Goal: Complete application form

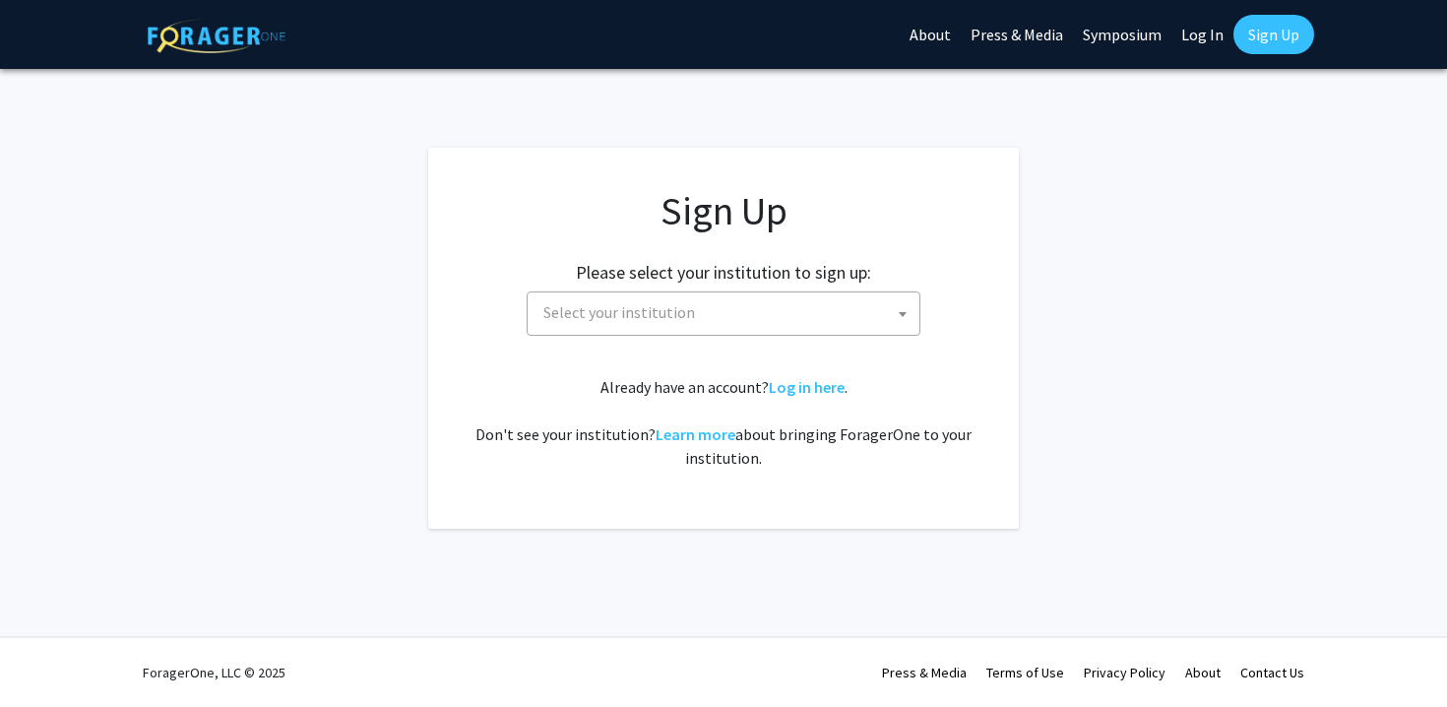
click at [867, 304] on span "Select your institution" at bounding box center [728, 312] width 384 height 40
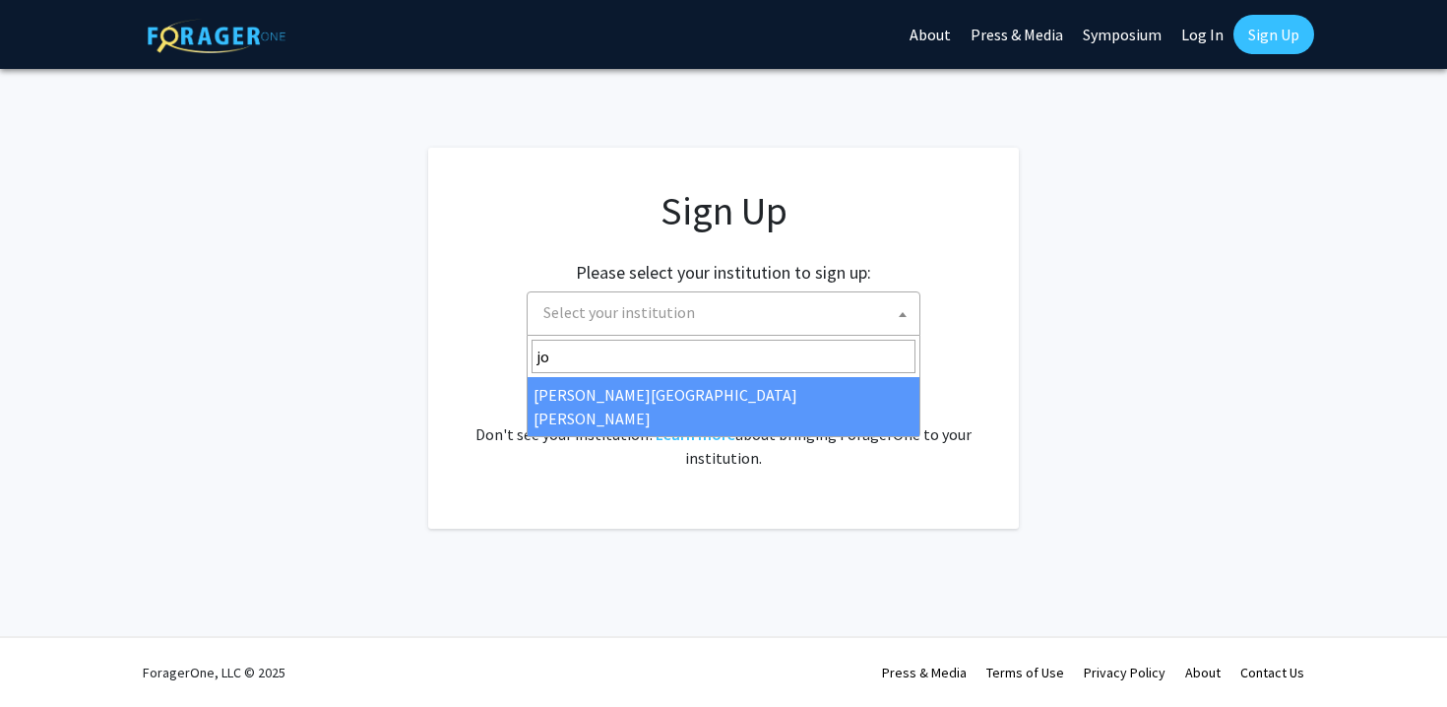
type input "jo"
select select "1"
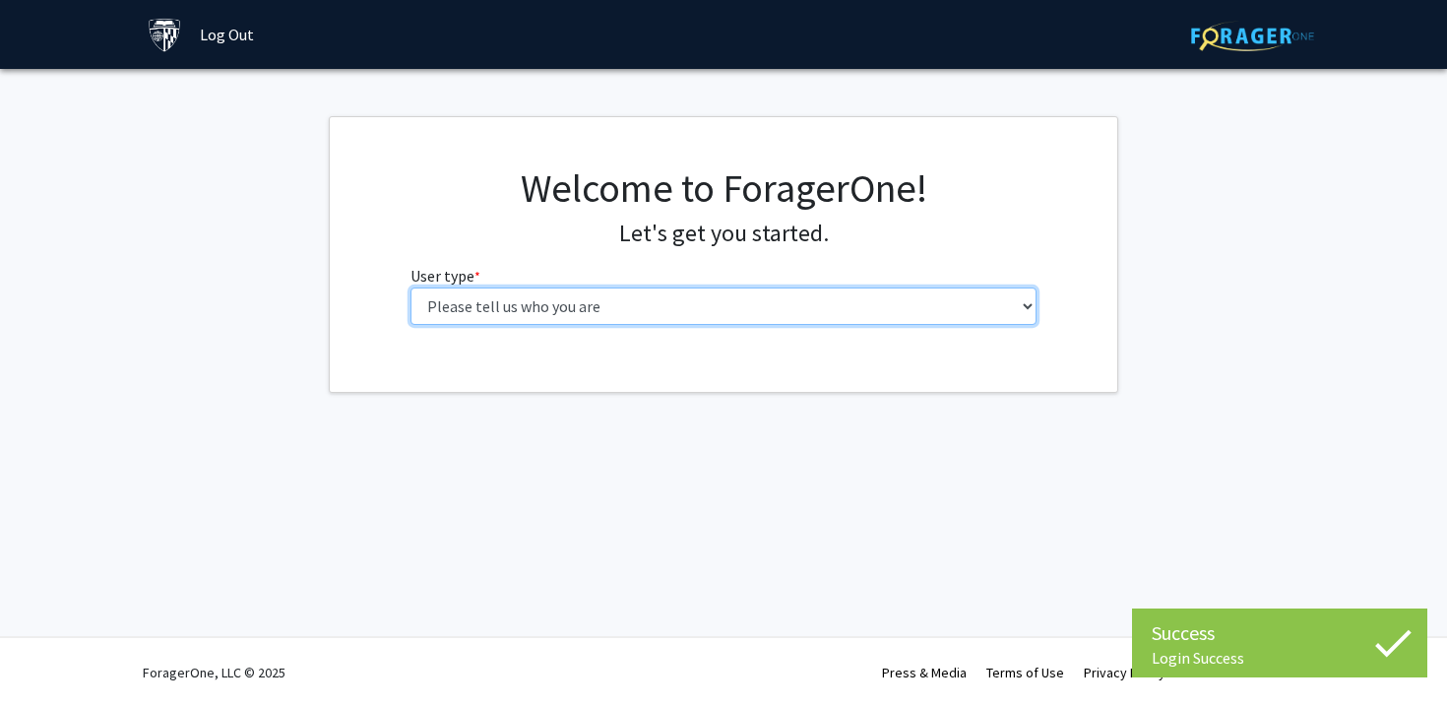
click at [639, 323] on select "Please tell us who you are Undergraduate Student Master's Student Doctoral Cand…" at bounding box center [724, 305] width 627 height 37
select select "2: masters"
click at [411, 287] on select "Please tell us who you are Undergraduate Student Master's Student Doctoral Cand…" at bounding box center [724, 305] width 627 height 37
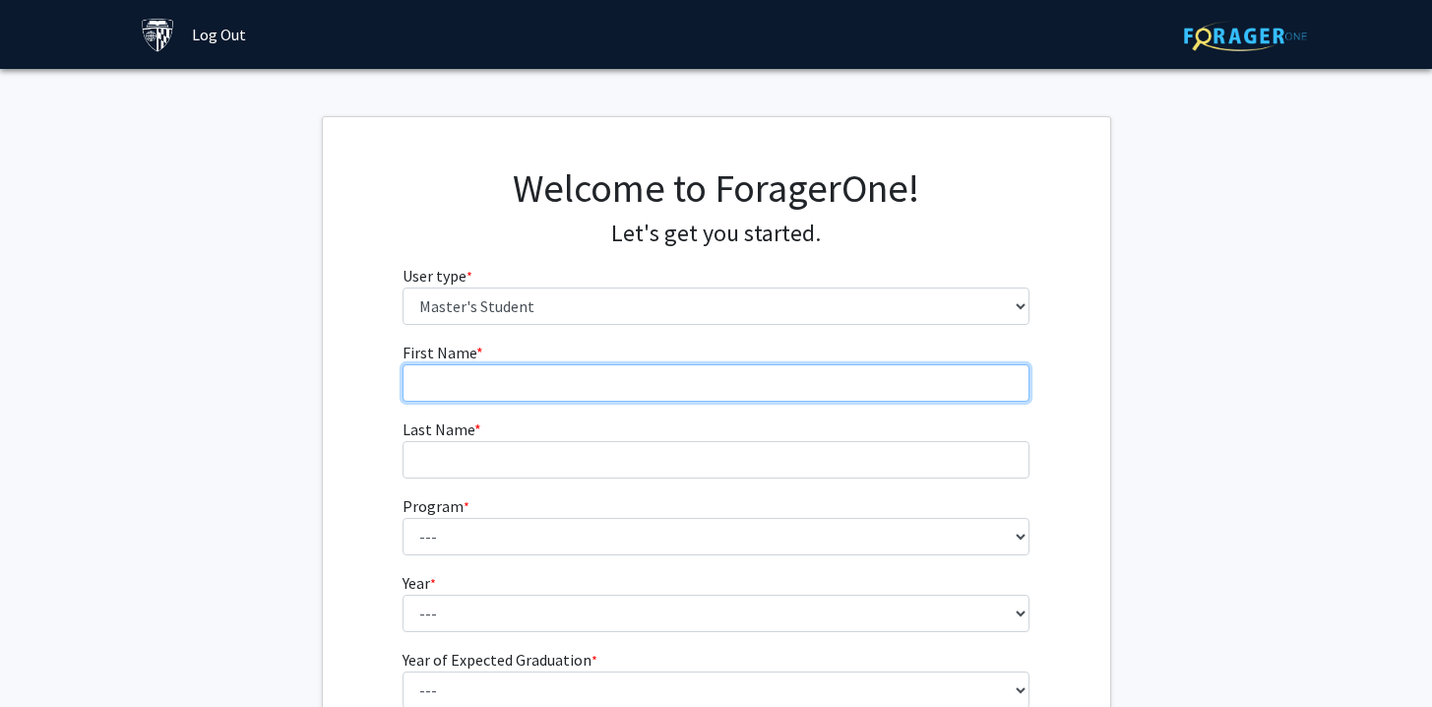
click at [785, 389] on input "First Name * required" at bounding box center [716, 382] width 627 height 37
type input "Aiden"
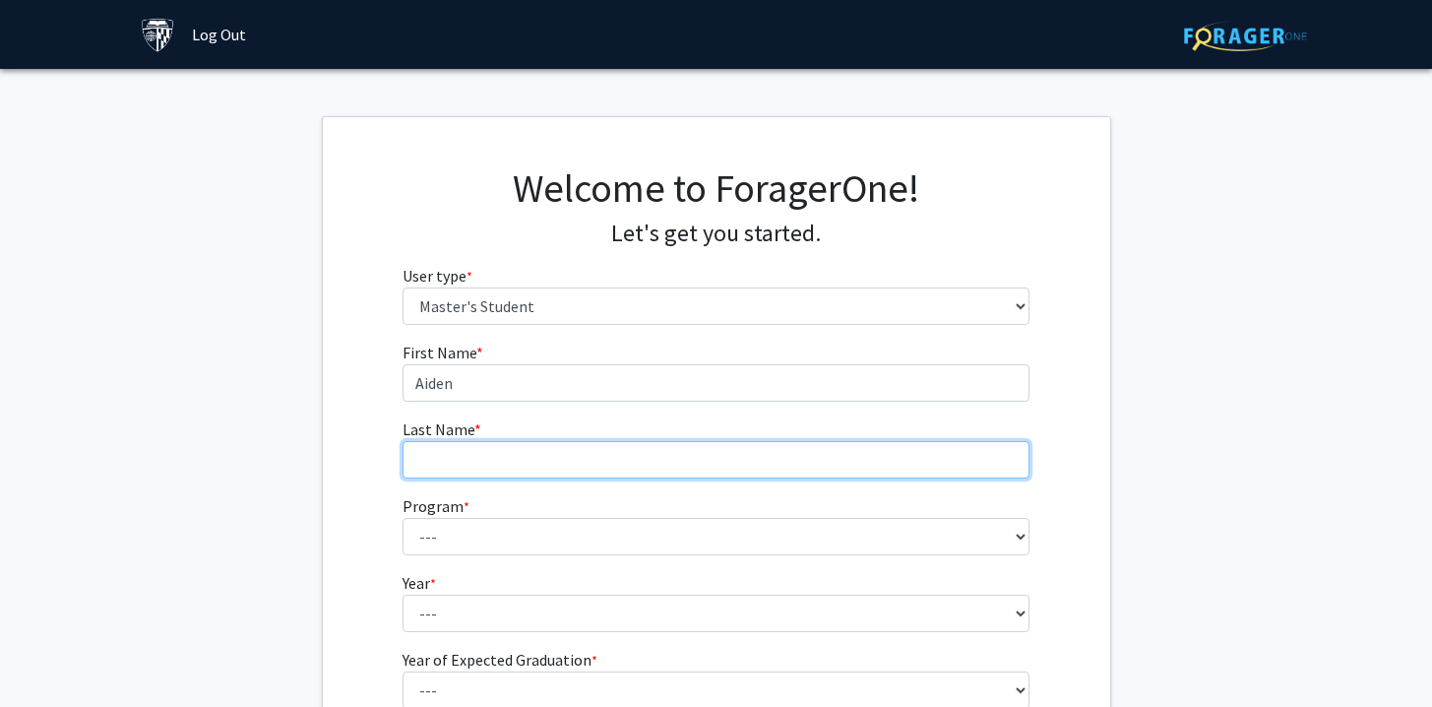
type input "t"
type input "[PERSON_NAME]"
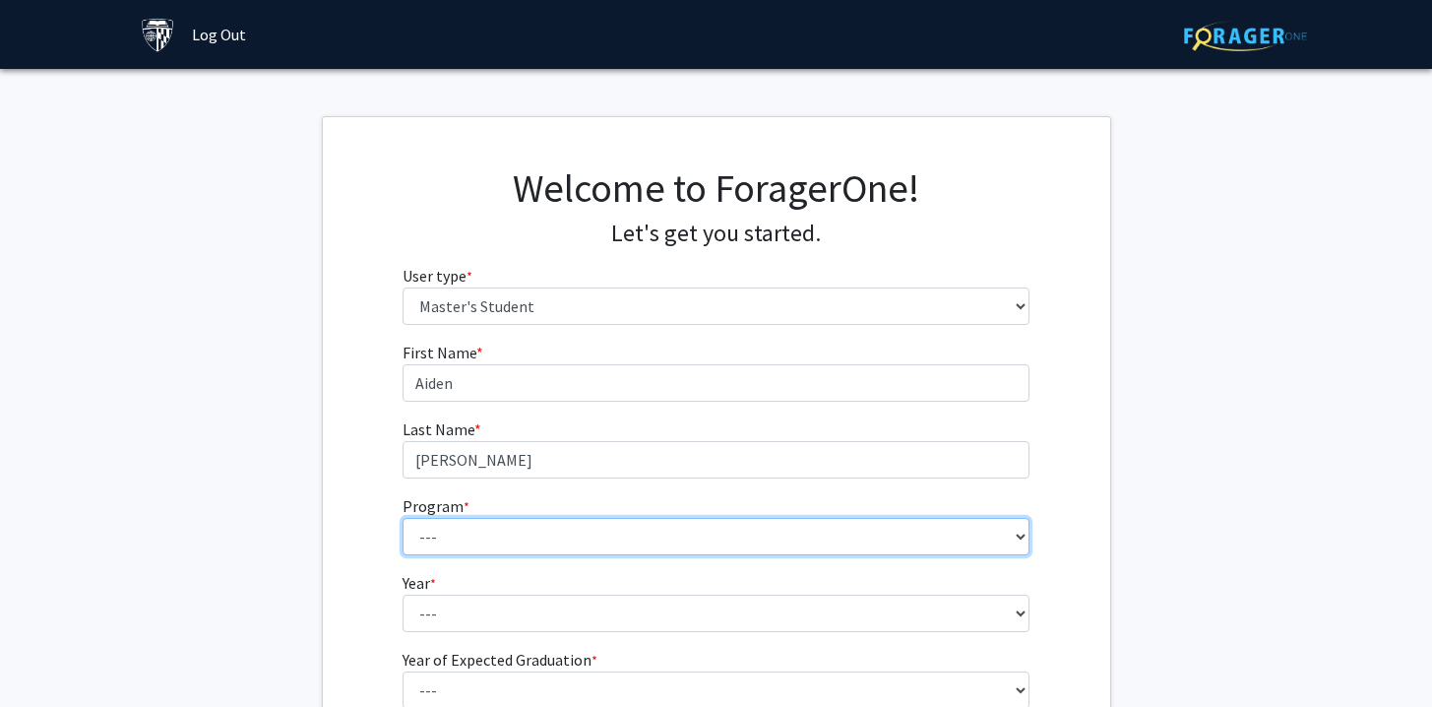
click at [616, 530] on select "--- Anatomy Education Applied and Computational Mathematics Applied Biomedical …" at bounding box center [716, 536] width 627 height 37
select select "100: 85"
click at [403, 518] on select "--- Anatomy Education Applied and Computational Mathematics Applied Biomedical …" at bounding box center [716, 536] width 627 height 37
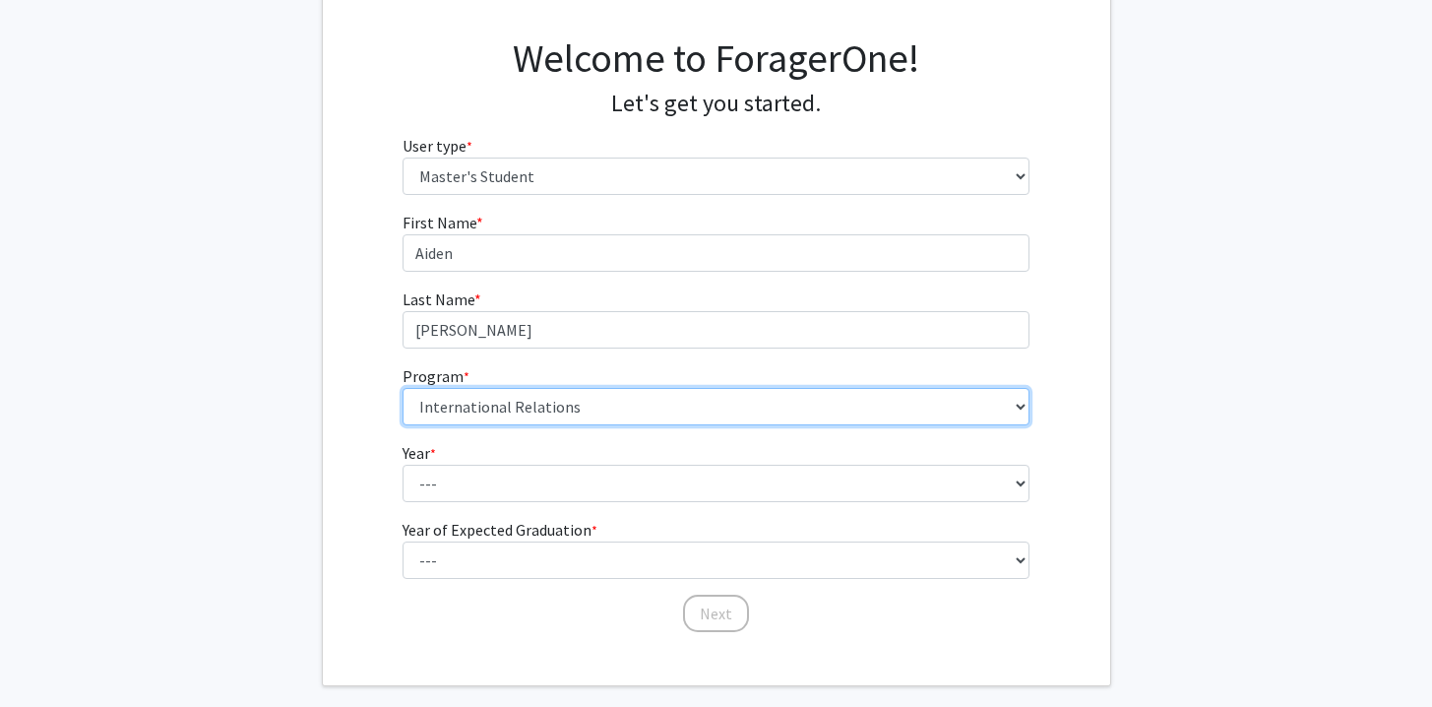
scroll to position [165, 0]
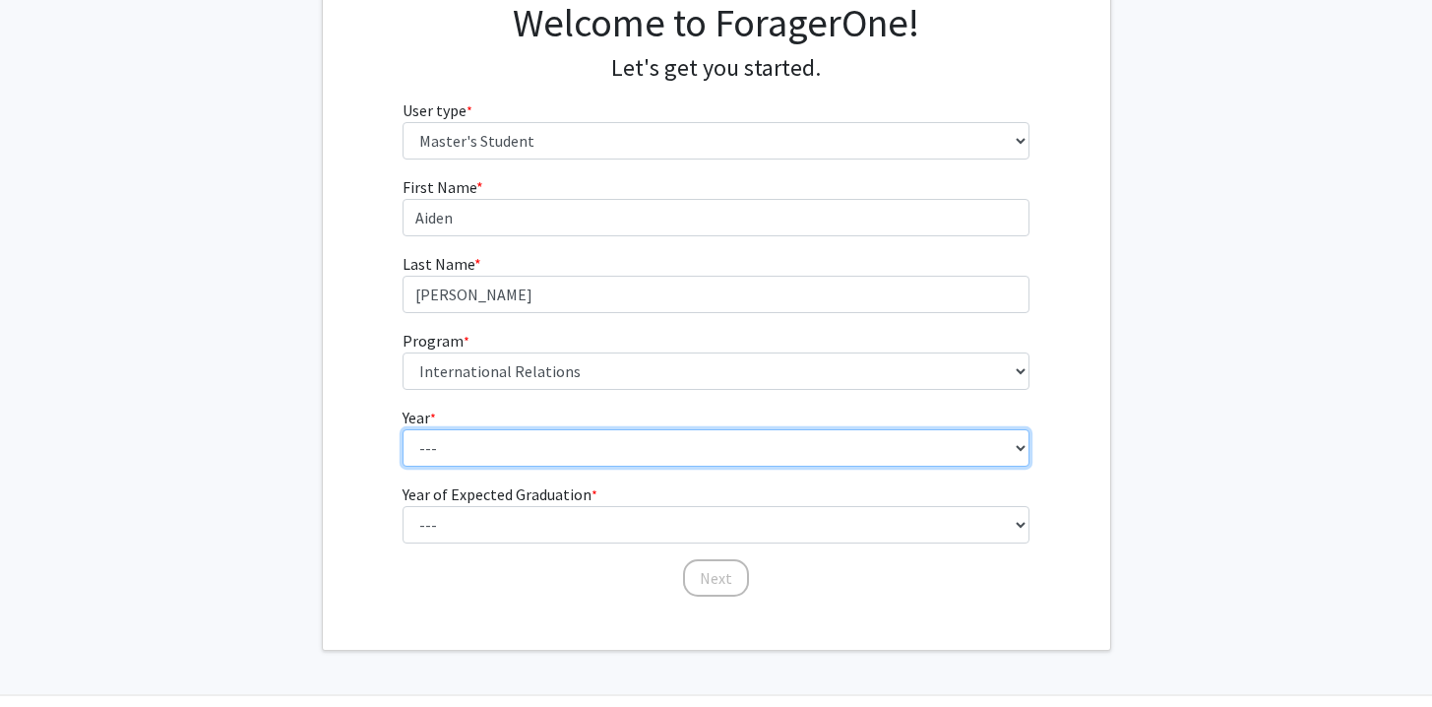
click at [590, 457] on select "--- First Year Second Year" at bounding box center [716, 447] width 627 height 37
select select "1: first_year"
click at [403, 429] on select "--- First Year Second Year" at bounding box center [716, 447] width 627 height 37
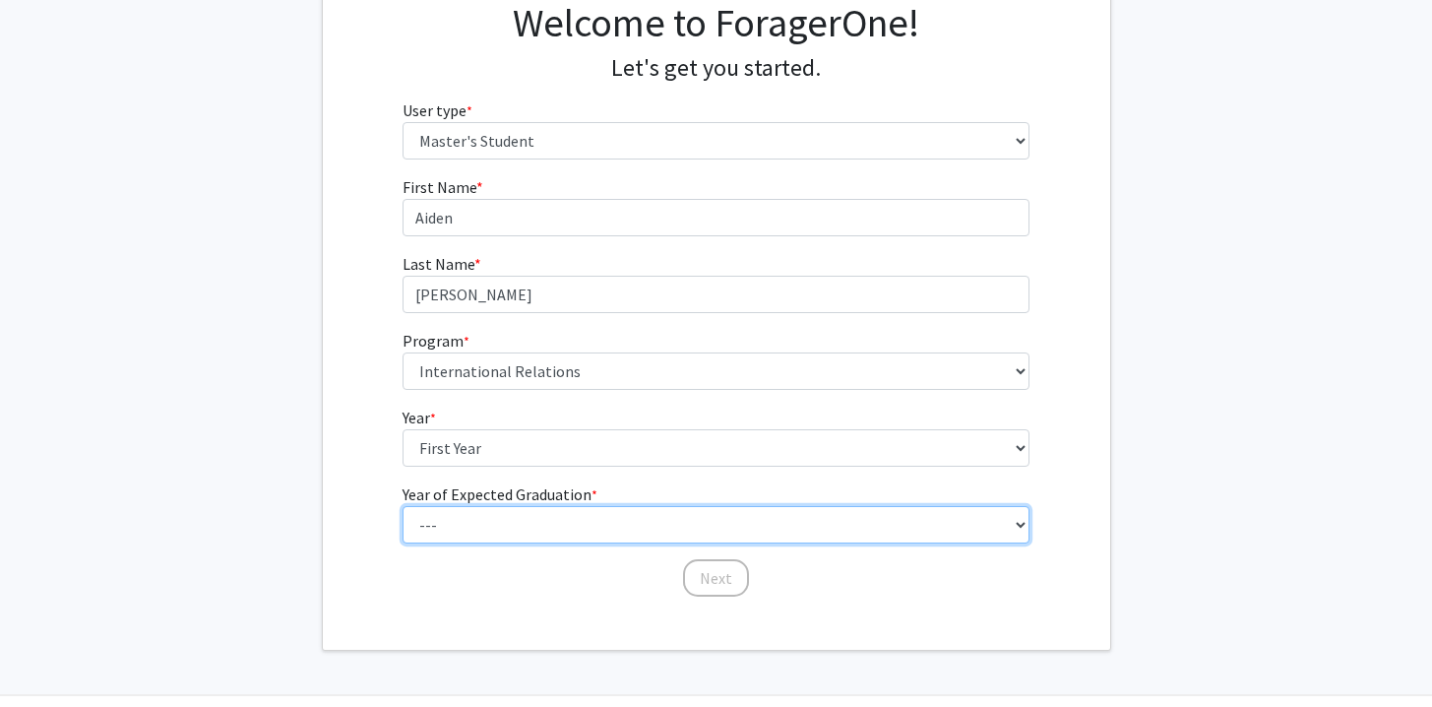
click at [582, 526] on select "--- 2025 2026 2027 2028 2029 2030 2031 2032 2033 2034" at bounding box center [716, 524] width 627 height 37
select select "3: 2027"
click at [403, 506] on select "--- 2025 2026 2027 2028 2029 2030 2031 2032 2033 2034" at bounding box center [716, 524] width 627 height 37
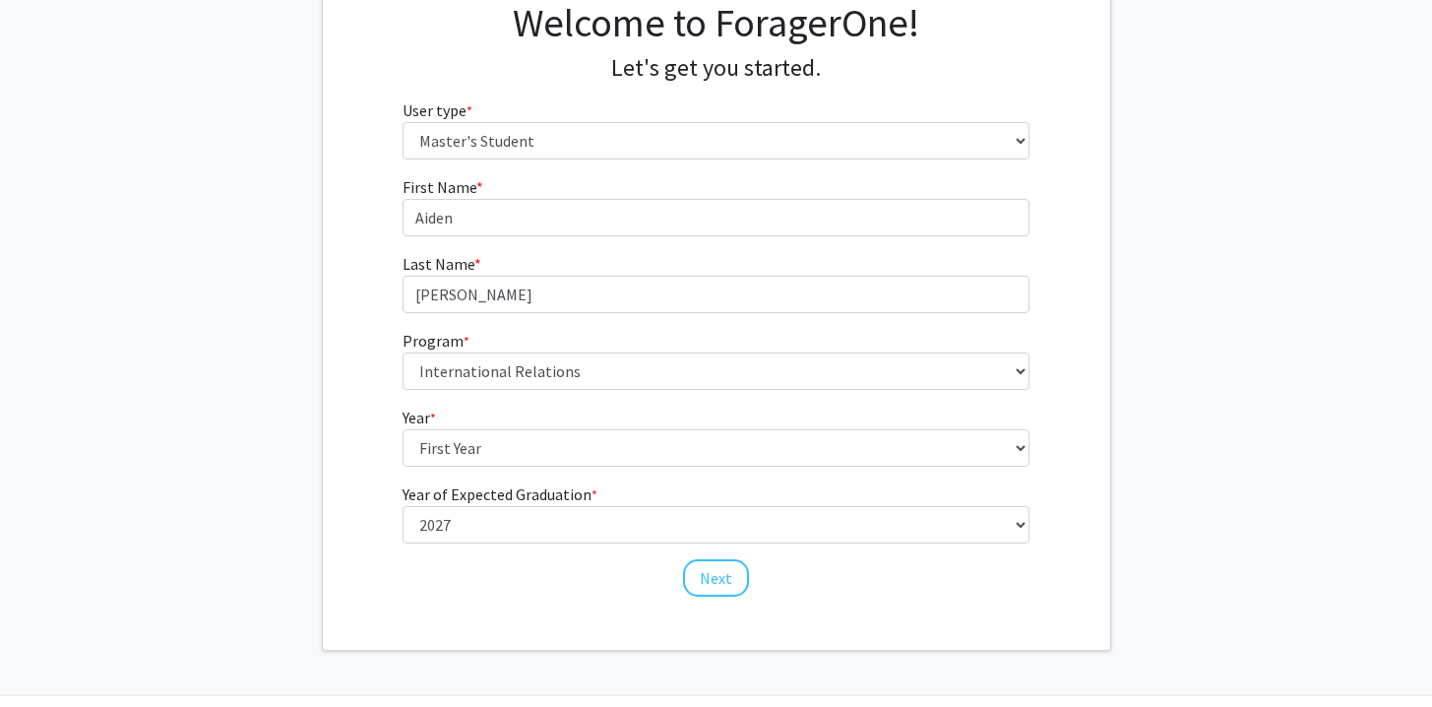
click at [731, 600] on div "Welcome to ForagerOne! Let's get you started. User type * required Please tell …" at bounding box center [717, 301] width 788 height 698
click at [730, 585] on button "Next" at bounding box center [716, 577] width 66 height 37
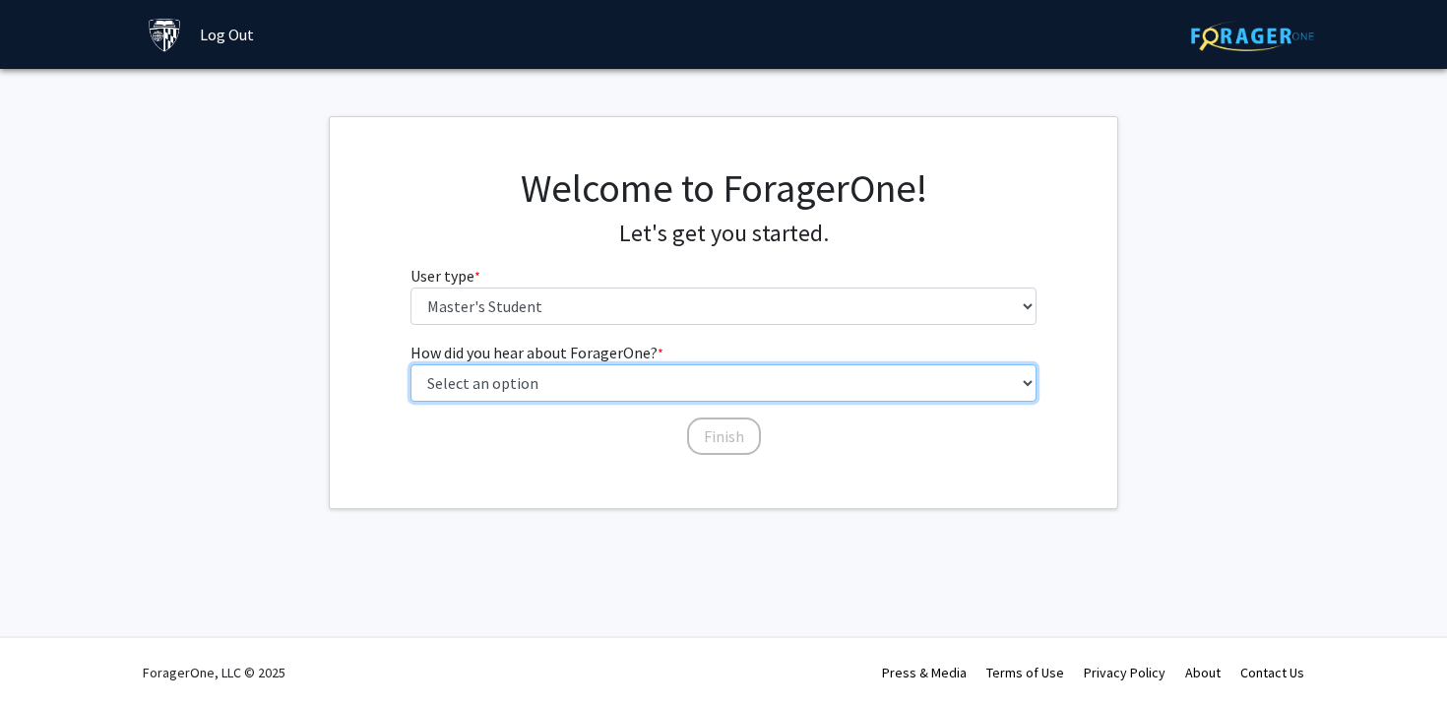
click at [694, 371] on select "Select an option Peer/student recommendation Faculty/staff recommendation Unive…" at bounding box center [724, 382] width 627 height 37
select select "3: university_website"
click at [411, 364] on select "Select an option Peer/student recommendation Faculty/staff recommendation Unive…" at bounding box center [724, 382] width 627 height 37
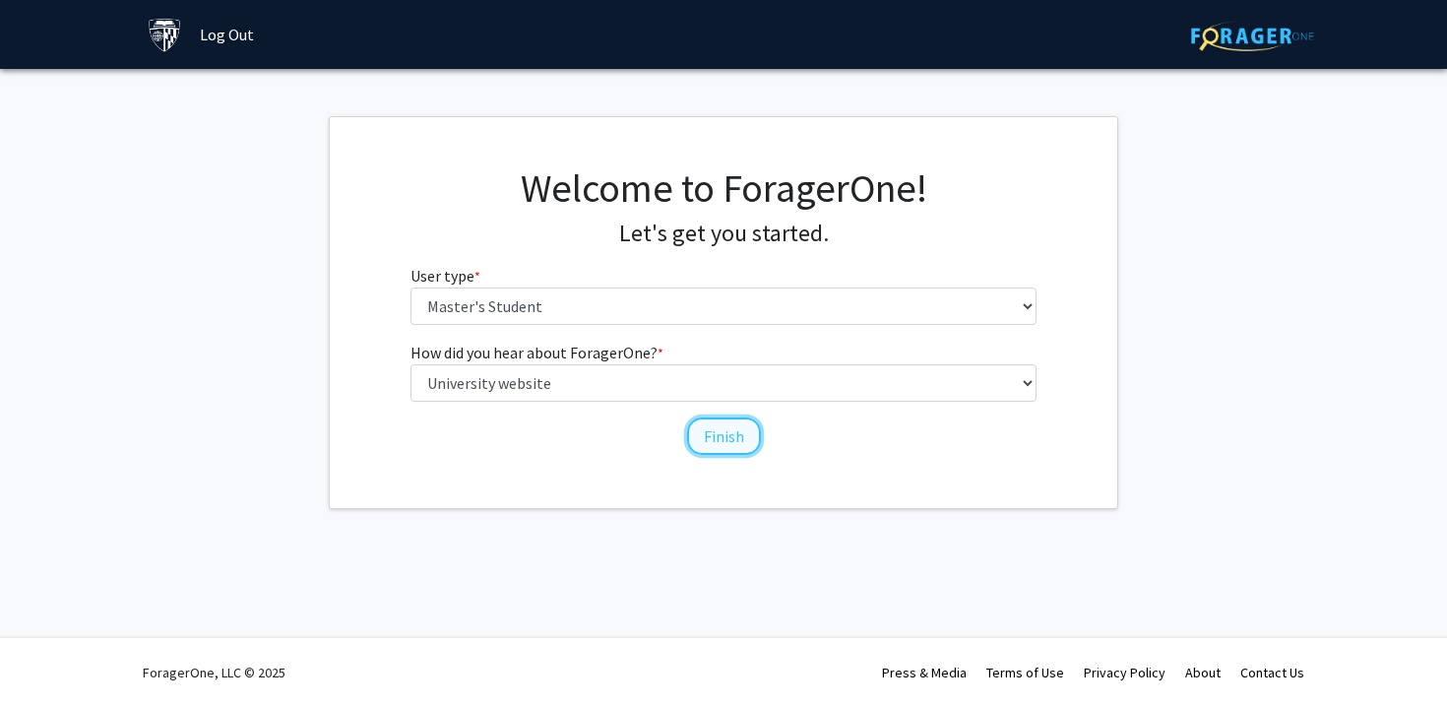
click at [713, 438] on button "Finish" at bounding box center [724, 435] width 74 height 37
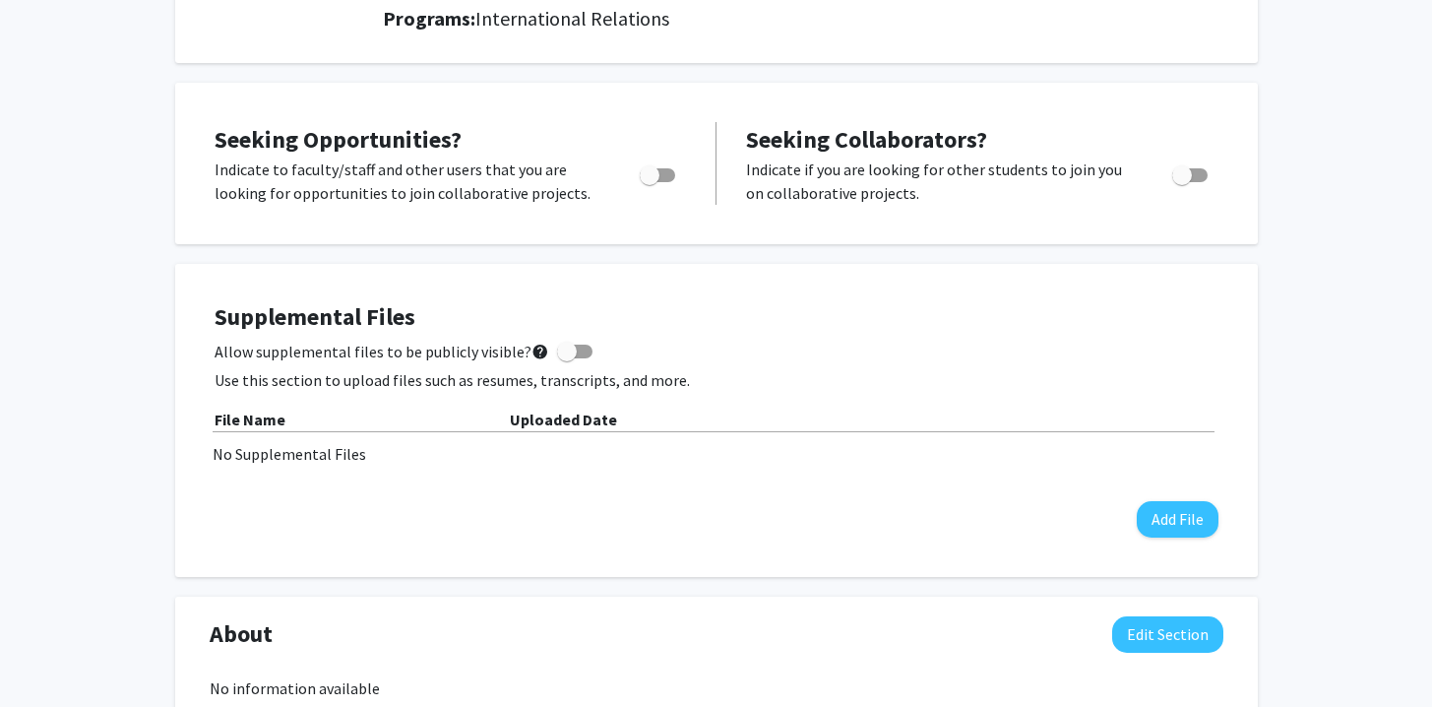
scroll to position [223, 0]
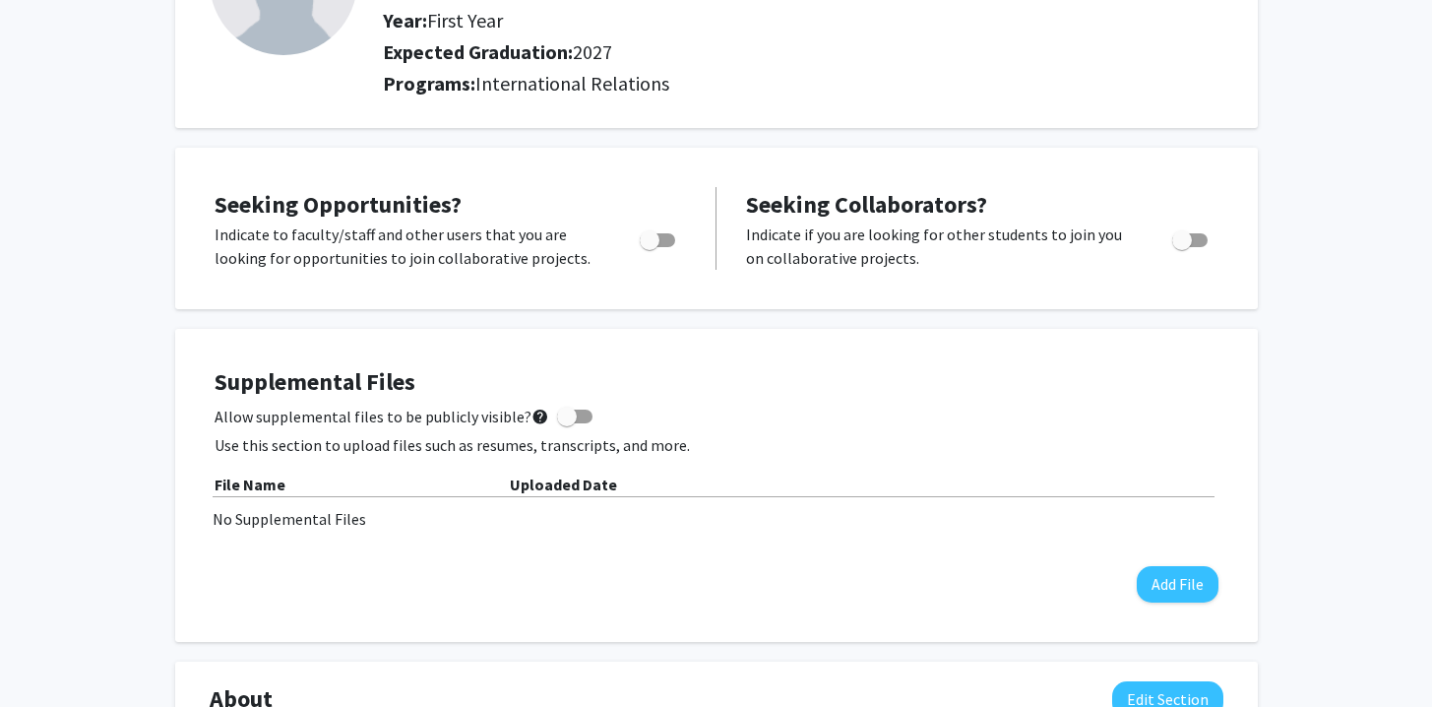
click at [669, 243] on span "Toggle" at bounding box center [657, 240] width 35 height 14
click at [650, 247] on input "Are you actively seeking opportunities?" at bounding box center [649, 247] width 1 height 1
checkbox input "true"
